Goal: Task Accomplishment & Management: Complete application form

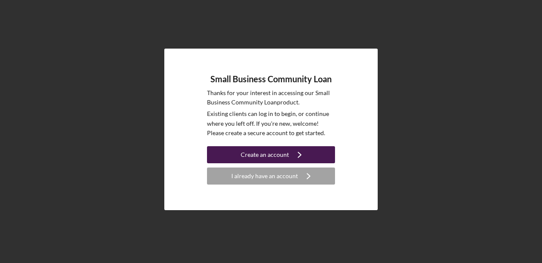
click at [250, 156] on div "Create an account" at bounding box center [265, 154] width 48 height 17
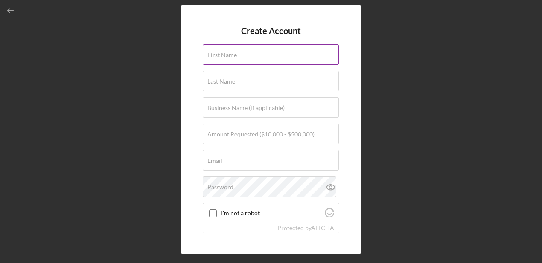
click at [242, 49] on div "First Name" at bounding box center [271, 54] width 137 height 21
type input "[PERSON_NAME]"
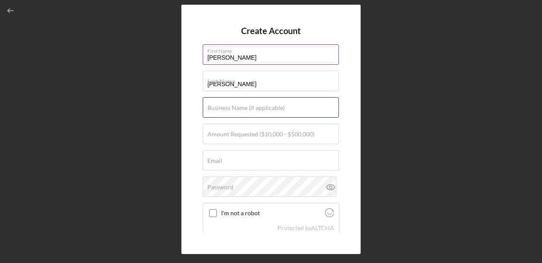
type input "[PERSON_NAME]"
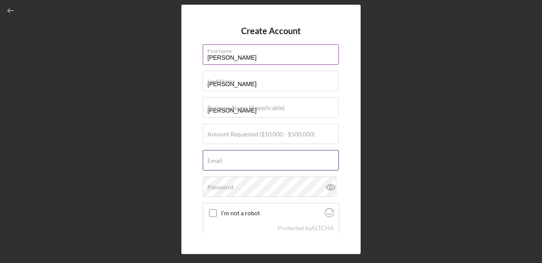
type input "[EMAIL_ADDRESS][DOMAIN_NAME]"
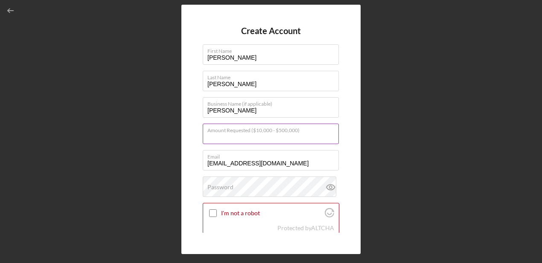
click at [264, 139] on input "Amount Requested ($10,000 - $500,000)" at bounding box center [271, 134] width 136 height 20
type input "$30,000"
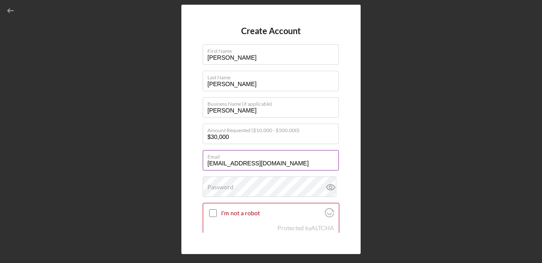
click at [262, 158] on label "Email" at bounding box center [272, 155] width 131 height 9
click at [262, 158] on input "[EMAIL_ADDRESS][DOMAIN_NAME]" at bounding box center [271, 160] width 136 height 20
drag, startPoint x: 273, startPoint y: 163, endPoint x: 191, endPoint y: 163, distance: 81.5
click at [191, 163] on div "Create Account First Name [PERSON_NAME] Last Name [PERSON_NAME] Business Name (…" at bounding box center [270, 130] width 179 height 250
click at [256, 162] on input "[EMAIL_ADDRESS][DOMAIN_NAME]" at bounding box center [271, 160] width 136 height 20
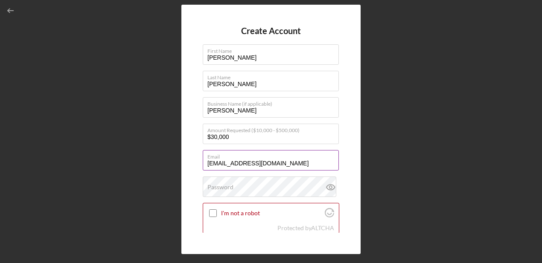
type input "[PERSON_NAME][EMAIL_ADDRESS][DOMAIN_NAME]"
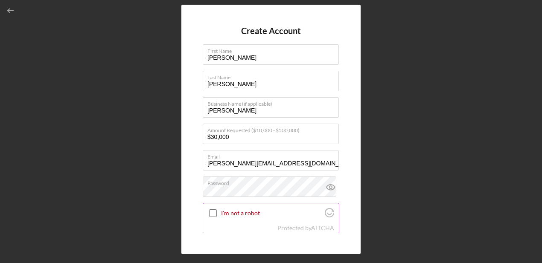
click at [254, 220] on div "I'm not a robot" at bounding box center [271, 214] width 136 height 20
click at [215, 211] on input "I'm not a robot" at bounding box center [213, 214] width 8 height 8
checkbox input "true"
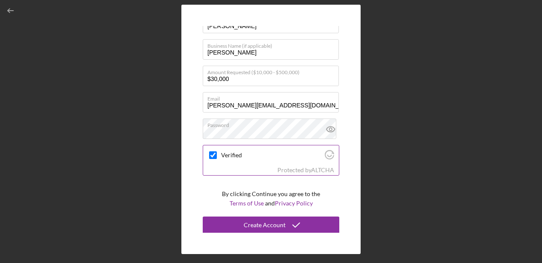
scroll to position [58, 0]
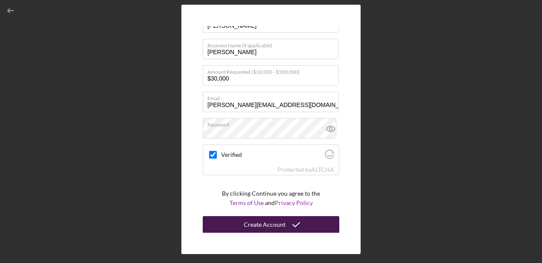
click at [276, 224] on div "Create Account" at bounding box center [265, 224] width 42 height 17
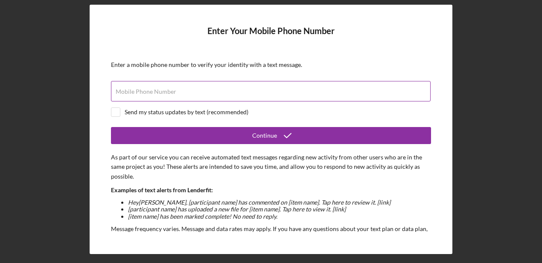
click at [255, 96] on input "Mobile Phone Number" at bounding box center [271, 91] width 320 height 20
type input "[PHONE_NUMBER]"
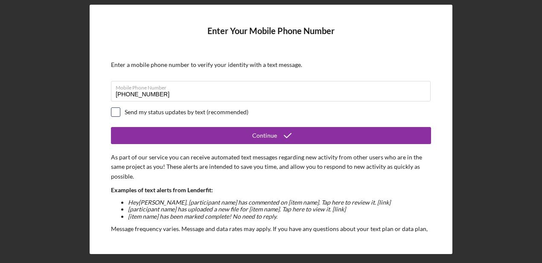
click at [116, 114] on input "checkbox" at bounding box center [115, 112] width 9 height 9
checkbox input "true"
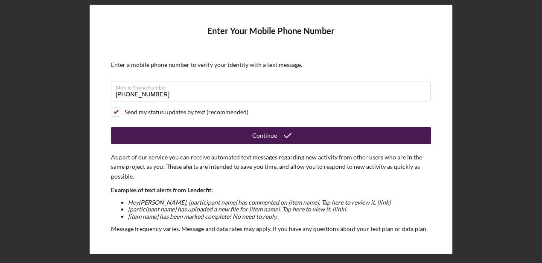
click at [156, 135] on button "Continue" at bounding box center [271, 135] width 320 height 17
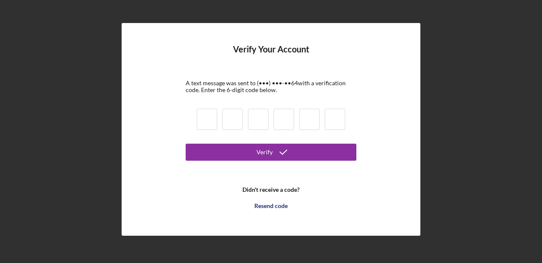
click at [206, 121] on input at bounding box center [207, 119] width 20 height 21
type input "4"
type input "5"
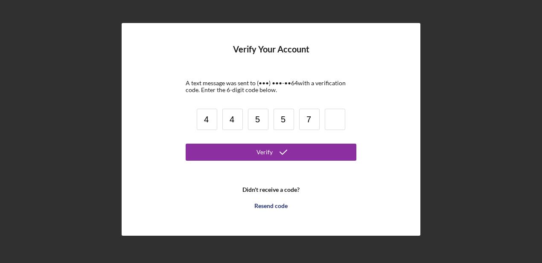
type input "7"
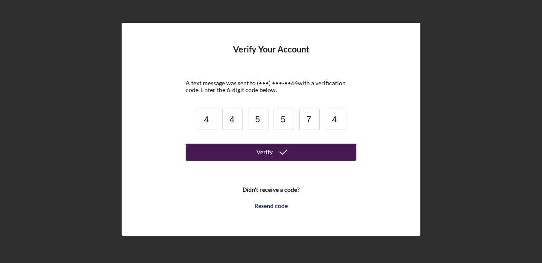
type input "4"
click at [201, 157] on button "Verify" at bounding box center [271, 152] width 171 height 17
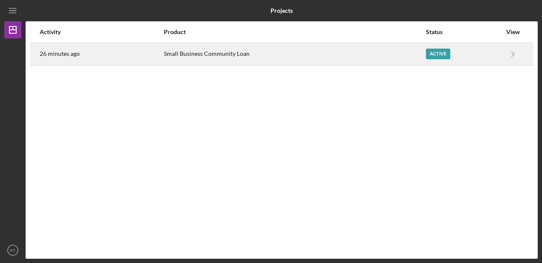
click at [428, 53] on div "Active" at bounding box center [438, 54] width 24 height 11
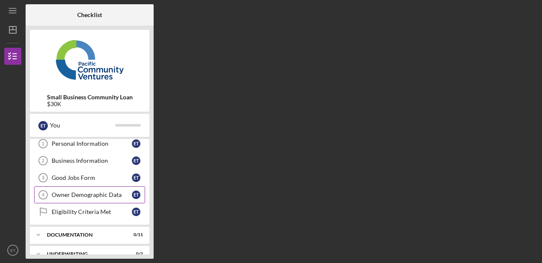
scroll to position [53, 0]
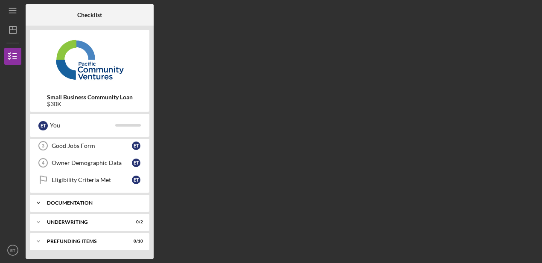
click at [112, 208] on div "Icon/Expander Documentation 0 / 11" at bounding box center [89, 203] width 119 height 17
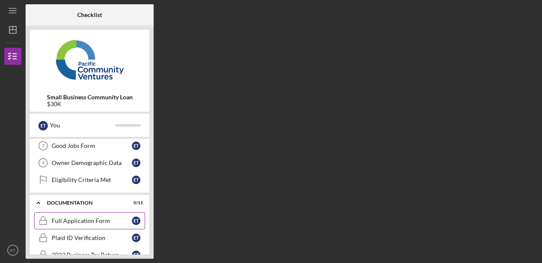
click at [105, 224] on div "Full Application Form" at bounding box center [92, 221] width 80 height 7
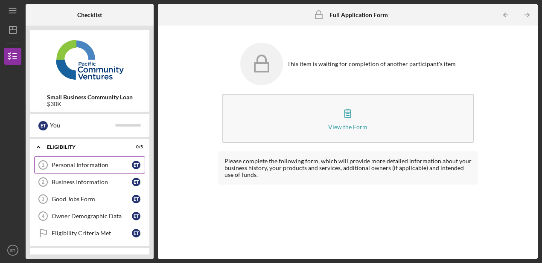
click at [98, 170] on link "Personal Information 1 Personal Information E T" at bounding box center [89, 165] width 111 height 17
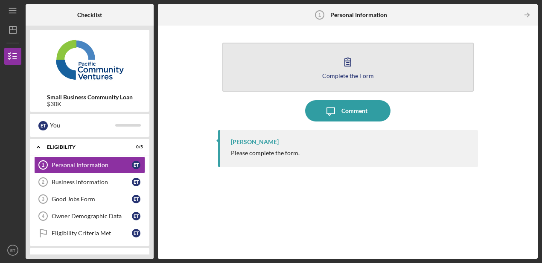
click at [330, 64] on button "Complete the Form Form" at bounding box center [347, 67] width 251 height 49
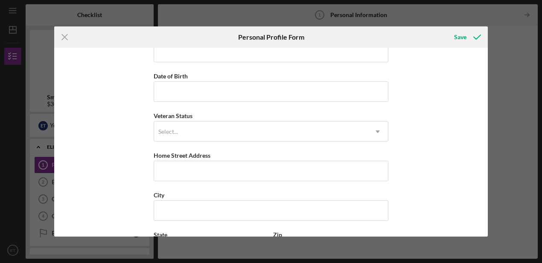
scroll to position [137, 0]
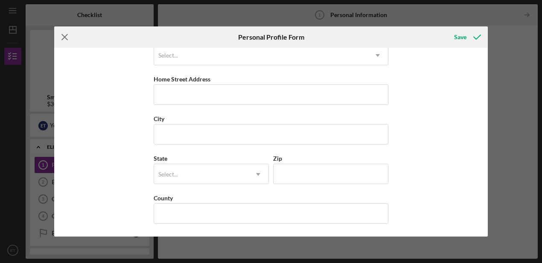
click at [70, 35] on icon "Icon/Menu Close" at bounding box center [64, 36] width 21 height 21
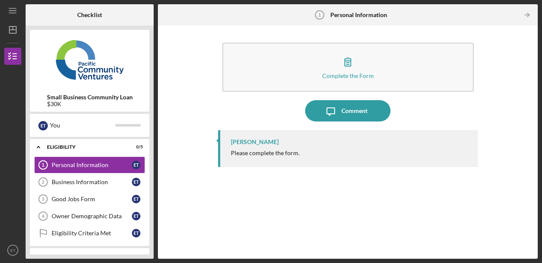
click at [65, 36] on img at bounding box center [89, 59] width 119 height 51
click at [82, 180] on div "Business Information" at bounding box center [92, 182] width 80 height 7
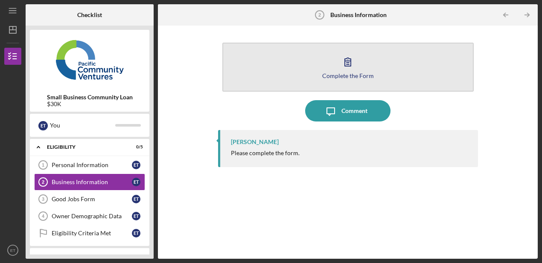
click at [315, 70] on button "Complete the Form Form" at bounding box center [347, 67] width 251 height 49
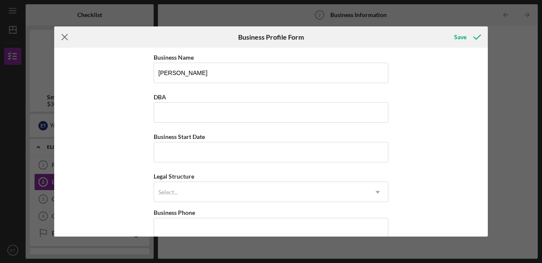
click at [64, 38] on icon "Icon/Menu Close" at bounding box center [64, 36] width 21 height 21
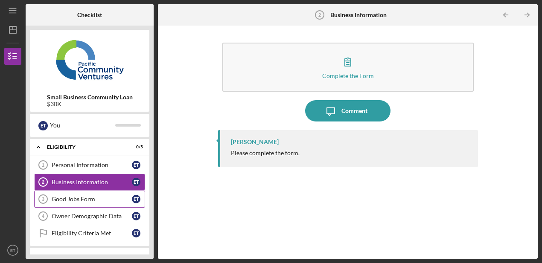
click at [72, 201] on div "Good Jobs Form" at bounding box center [92, 199] width 80 height 7
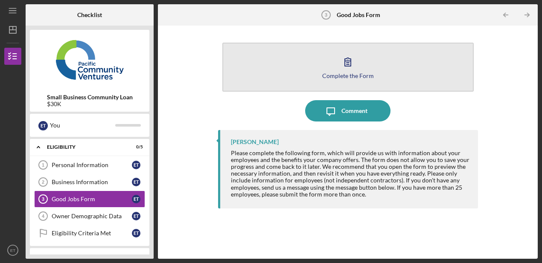
click at [342, 73] on div "Complete the Form" at bounding box center [348, 76] width 52 height 6
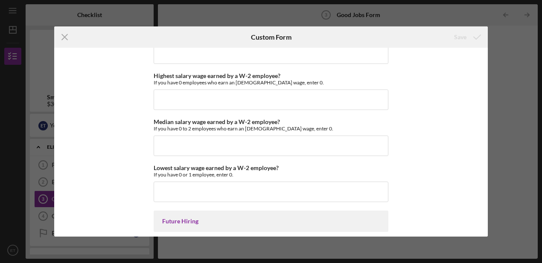
scroll to position [1961, 0]
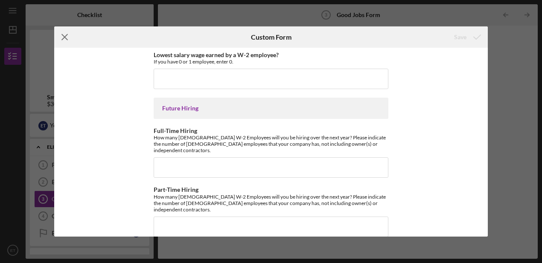
click at [65, 41] on icon "Icon/Menu Close" at bounding box center [64, 36] width 21 height 21
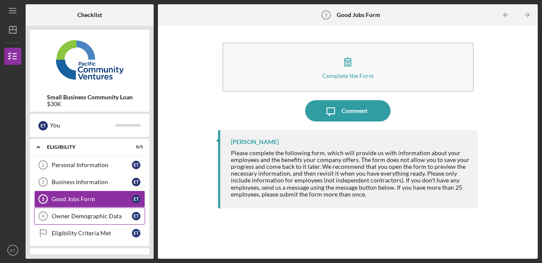
click at [116, 215] on div "Owner Demographic Data" at bounding box center [92, 216] width 80 height 7
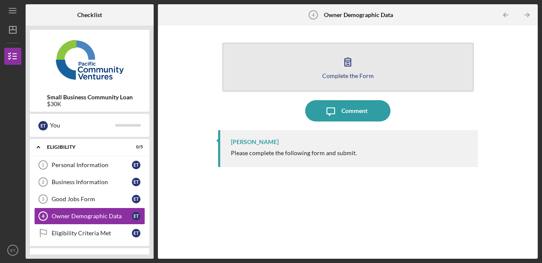
click at [382, 81] on button "Complete the Form Form" at bounding box center [347, 67] width 251 height 49
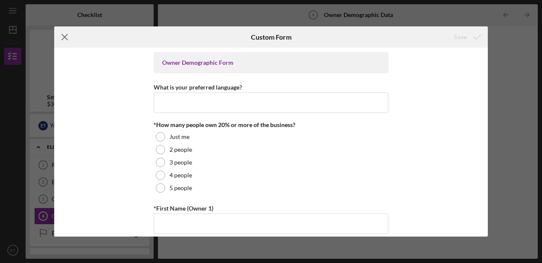
click at [67, 41] on icon "Icon/Menu Close" at bounding box center [64, 36] width 21 height 21
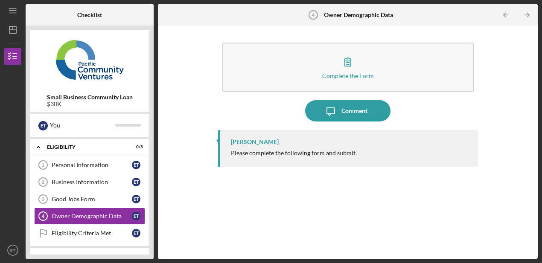
click at [64, 37] on img at bounding box center [89, 59] width 119 height 51
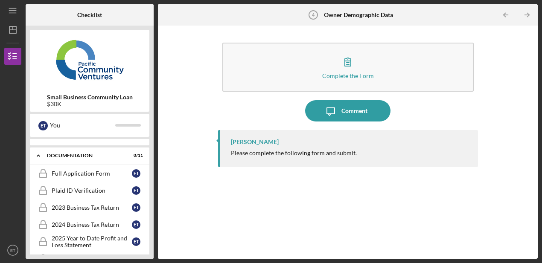
scroll to position [103, 0]
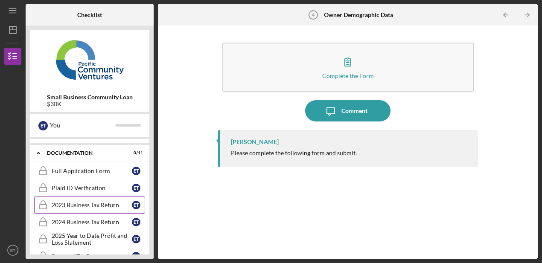
click at [103, 207] on div "2023 Business Tax Return" at bounding box center [92, 205] width 80 height 7
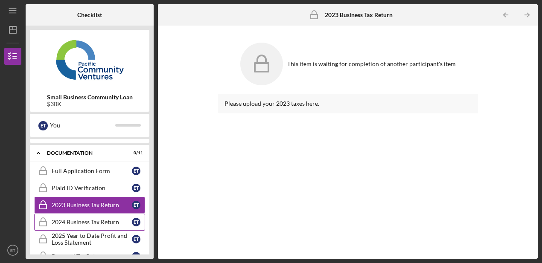
click at [106, 225] on div "2024 Business Tax Return" at bounding box center [92, 222] width 80 height 7
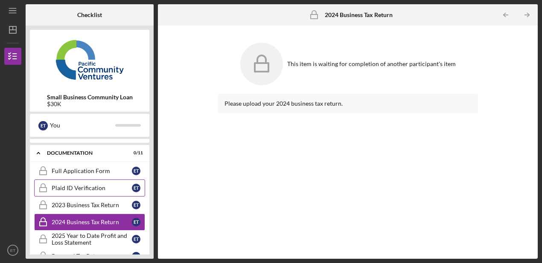
click at [98, 187] on div "Plaid ID Verification" at bounding box center [92, 188] width 80 height 7
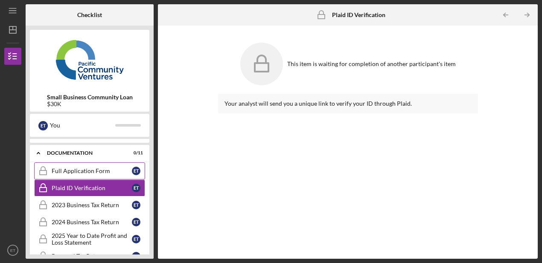
click at [97, 170] on div "Full Application Form" at bounding box center [92, 171] width 80 height 7
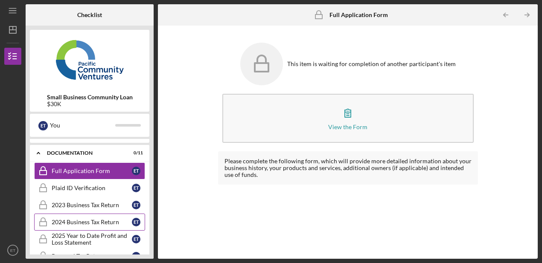
scroll to position [246, 0]
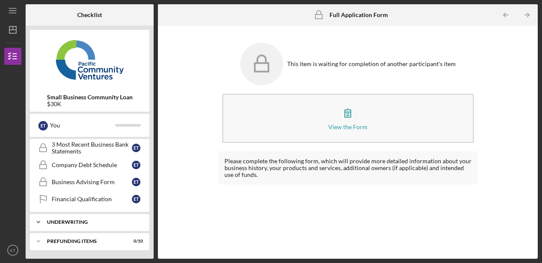
click at [101, 224] on div "Underwriting" at bounding box center [93, 222] width 92 height 5
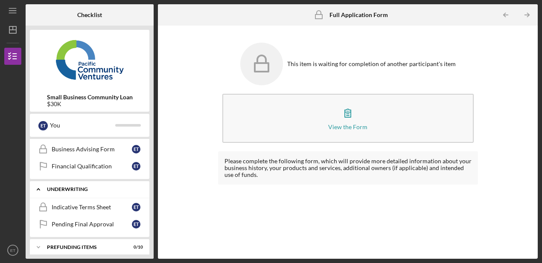
scroll to position [285, 0]
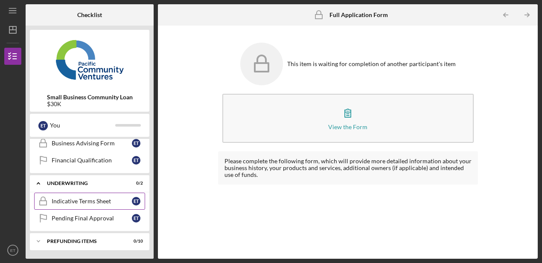
click at [100, 206] on link "Indicative Terms Sheet Indicative Terms Sheet E T" at bounding box center [89, 201] width 111 height 17
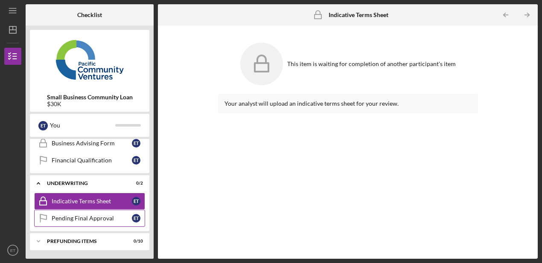
click at [114, 217] on div "Pending Final Approval" at bounding box center [92, 218] width 80 height 7
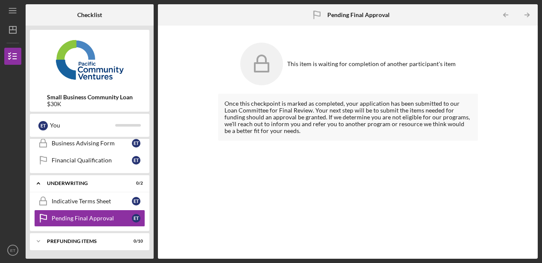
click at [265, 63] on rect at bounding box center [262, 67] width 14 height 9
click at [87, 238] on div "Icon/Expander Prefunding Items 0 / 10" at bounding box center [89, 241] width 119 height 17
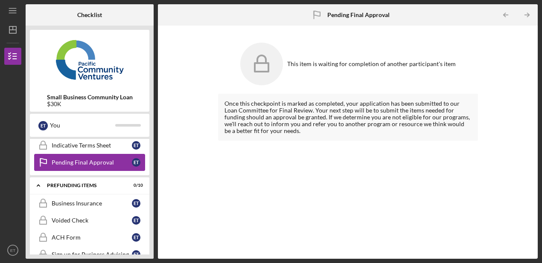
scroll to position [353, 0]
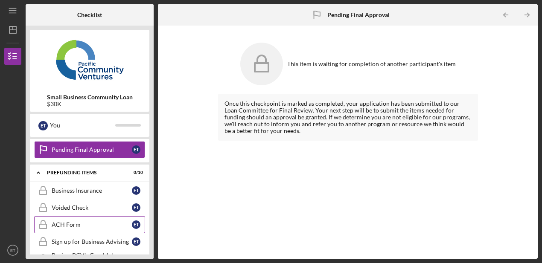
click at [91, 227] on div "ACH Form" at bounding box center [92, 224] width 80 height 7
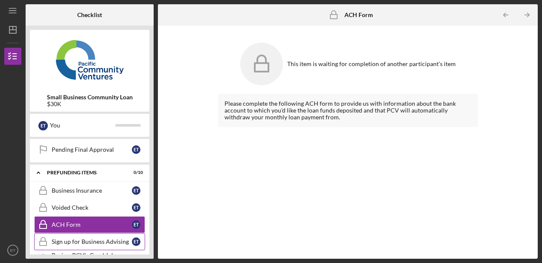
click at [91, 243] on div "Sign up for Business Advising" at bounding box center [92, 242] width 80 height 7
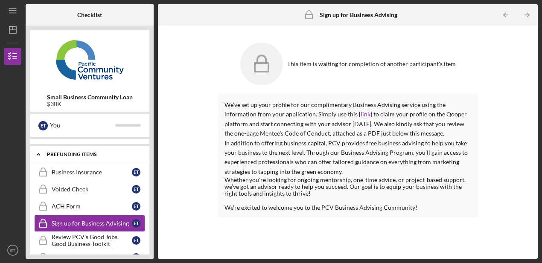
scroll to position [434, 0]
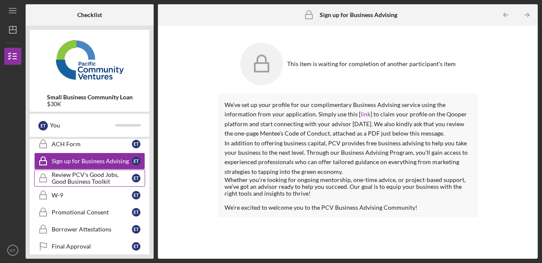
click at [106, 180] on div "Review PCV's Good Jobs, Good Business Toolkit" at bounding box center [92, 179] width 80 height 14
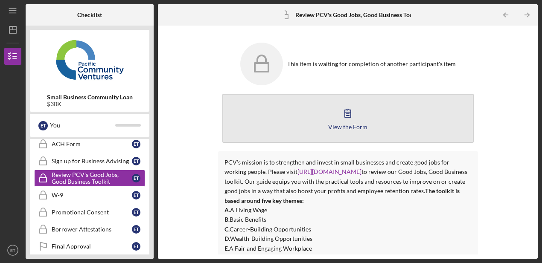
click at [289, 101] on button "View the Form Form" at bounding box center [347, 118] width 251 height 49
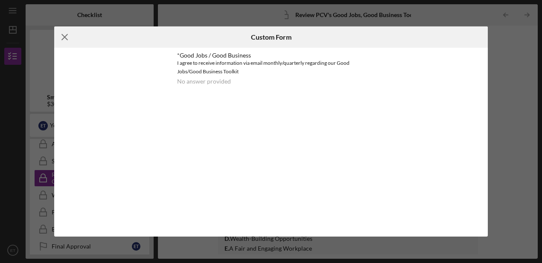
click at [61, 35] on icon "Icon/Menu Close" at bounding box center [64, 36] width 21 height 21
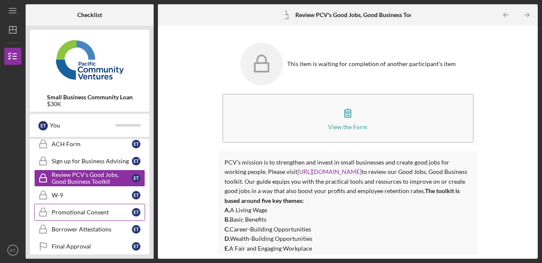
click at [84, 214] on div "Promotional Consent" at bounding box center [92, 212] width 80 height 7
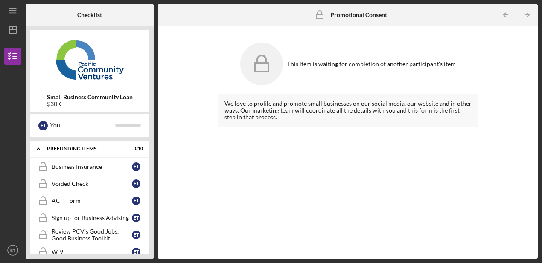
scroll to position [357, 0]
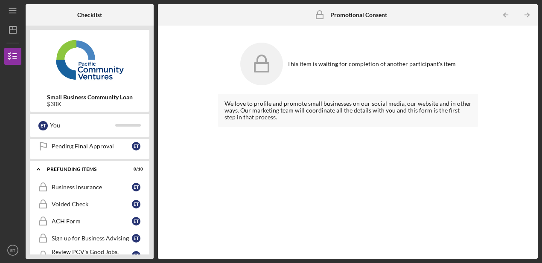
click at [85, 186] on div "Business Insurance" at bounding box center [92, 187] width 80 height 7
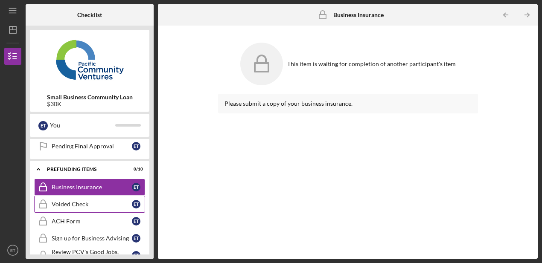
click at [84, 202] on div "Voided Check" at bounding box center [92, 204] width 80 height 7
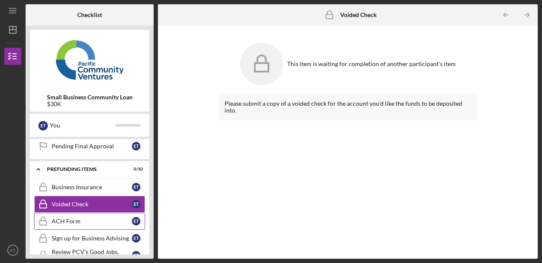
click at [77, 221] on div "ACH Form" at bounding box center [92, 221] width 80 height 7
